Goal: Task Accomplishment & Management: Manage account settings

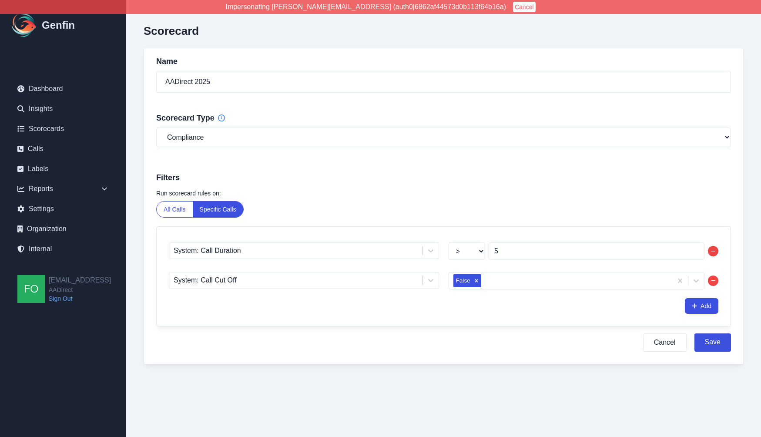
select select "compliance"
select select ">"
click at [717, 341] on button "Save" at bounding box center [713, 342] width 37 height 18
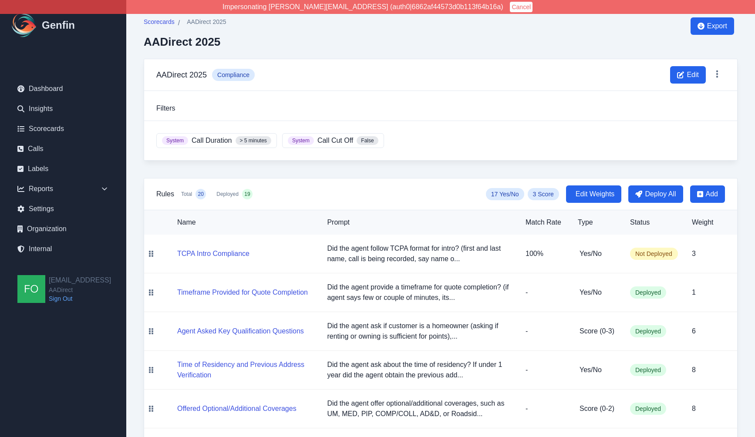
click at [336, 32] on div "Scorecards / AADirect 2025 AADirect 2025 Export" at bounding box center [441, 37] width 594 height 41
click at [421, 43] on div "Scorecards / AADirect 2025 AADirect 2025 Export" at bounding box center [441, 37] width 594 height 41
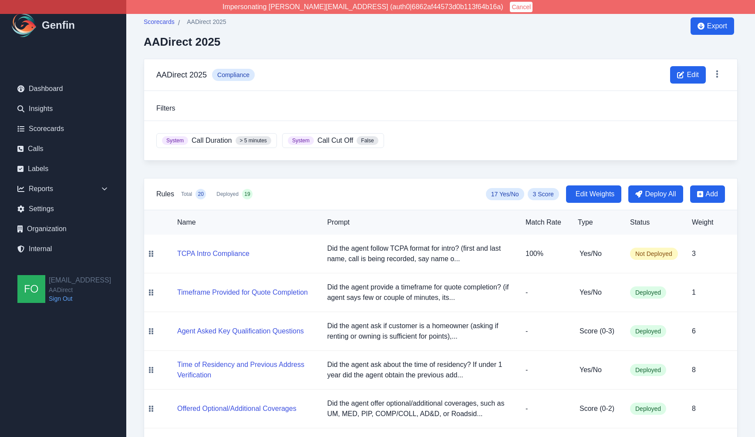
click at [421, 43] on div "Scorecards / AADirect 2025 AADirect 2025 Export" at bounding box center [441, 37] width 594 height 41
click at [67, 191] on div "Reports" at bounding box center [62, 188] width 105 height 17
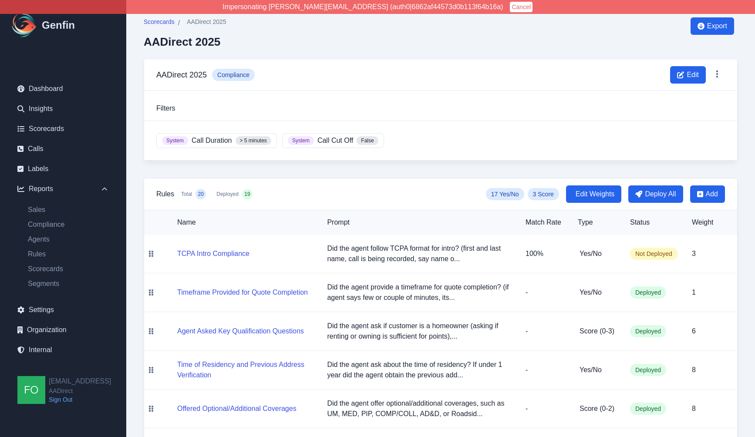
click at [448, 54] on div "Scorecards / AADirect 2025 AADirect 2025 Export" at bounding box center [441, 37] width 594 height 41
click at [485, 27] on div "Scorecards / AADirect 2025 AADirect 2025 Export" at bounding box center [441, 37] width 594 height 41
